Goal: Task Accomplishment & Management: Manage account settings

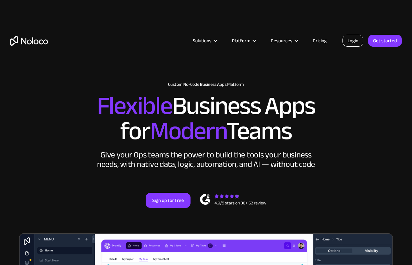
click at [353, 44] on link "Login" at bounding box center [352, 41] width 21 height 12
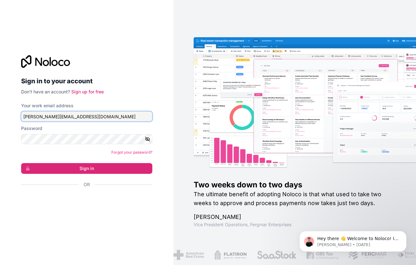
click at [103, 115] on input "[PERSON_NAME][EMAIL_ADDRESS][DOMAIN_NAME]" at bounding box center [86, 116] width 131 height 10
type input "[PERSON_NAME][EMAIL_ADDRESS][DOMAIN_NAME]"
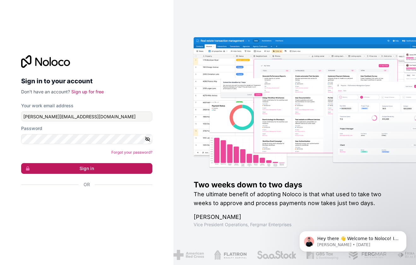
click at [98, 171] on button "Sign in" at bounding box center [86, 168] width 131 height 11
